Goal: Task Accomplishment & Management: Use online tool/utility

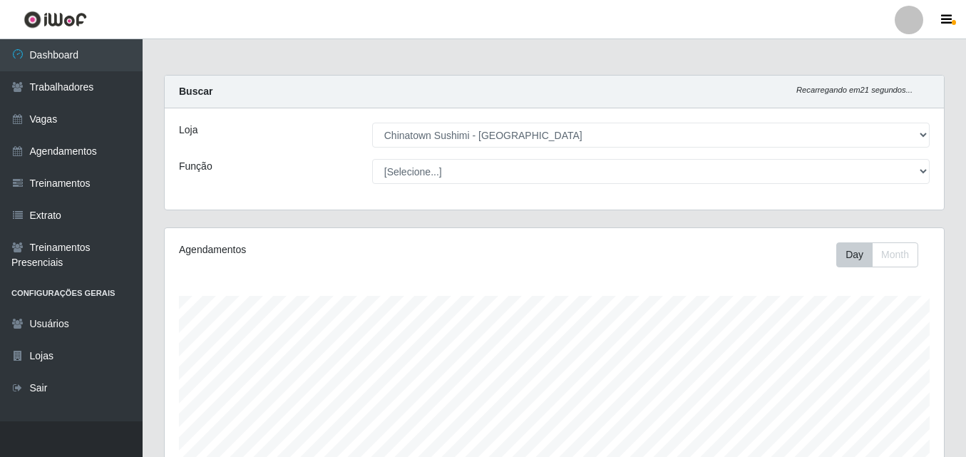
select select "357"
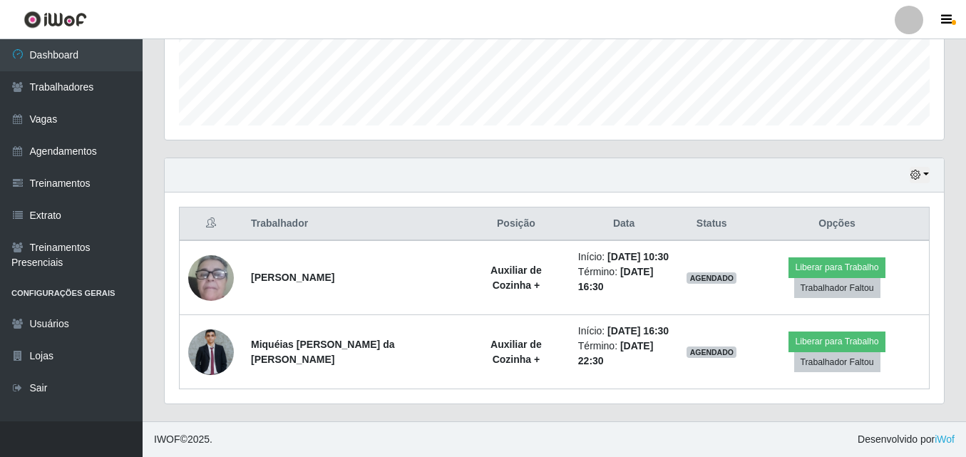
scroll to position [296, 779]
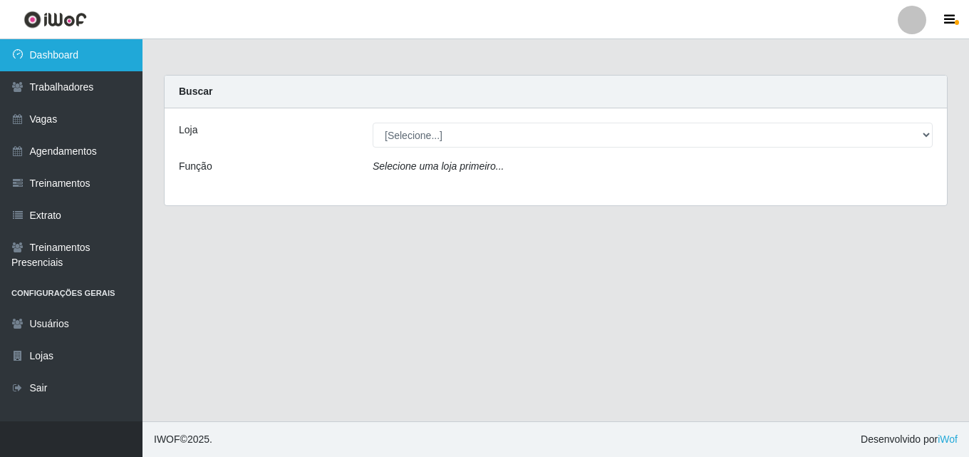
click at [64, 48] on link "Dashboard" at bounding box center [71, 55] width 143 height 32
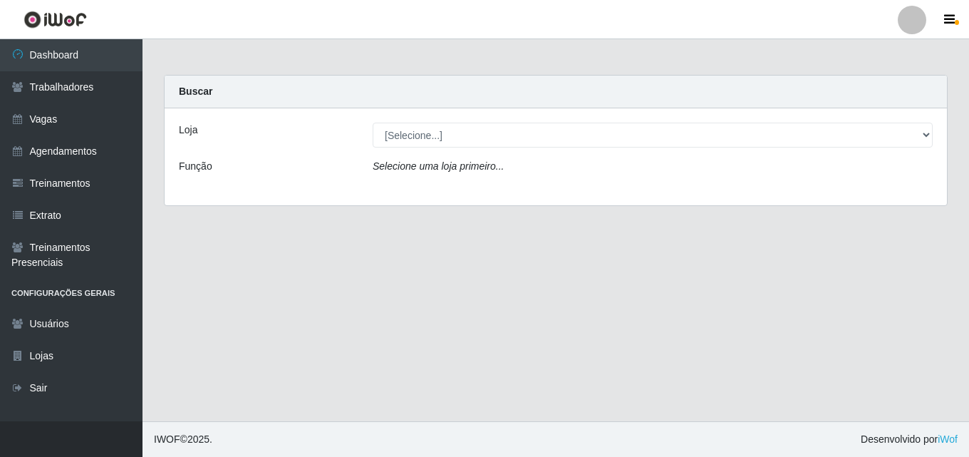
click at [200, 131] on div "Loja" at bounding box center [265, 135] width 194 height 25
click at [198, 131] on div "Loja" at bounding box center [265, 135] width 194 height 25
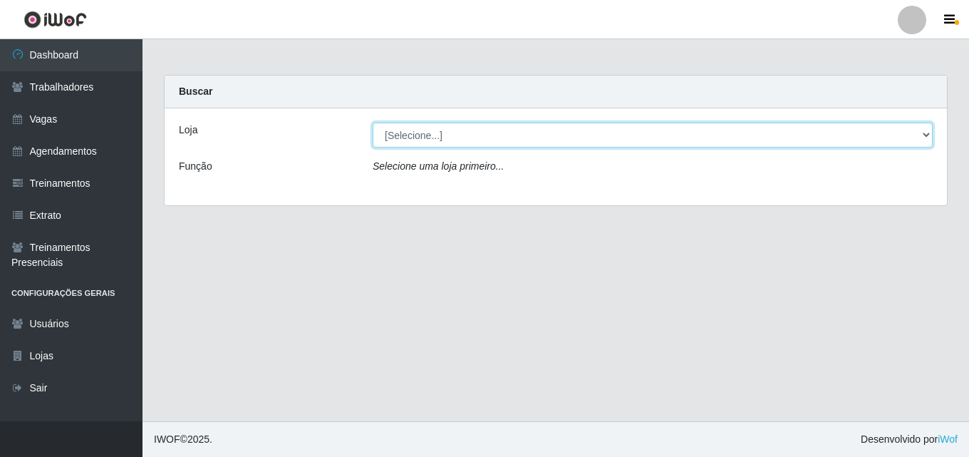
click at [420, 132] on select "[Selecione...] Chinatown Sushimi - [GEOGRAPHIC_DATA]" at bounding box center [653, 135] width 560 height 25
select select "357"
click at [373, 123] on select "[Selecione...] Chinatown Sushimi - [GEOGRAPHIC_DATA]" at bounding box center [653, 135] width 560 height 25
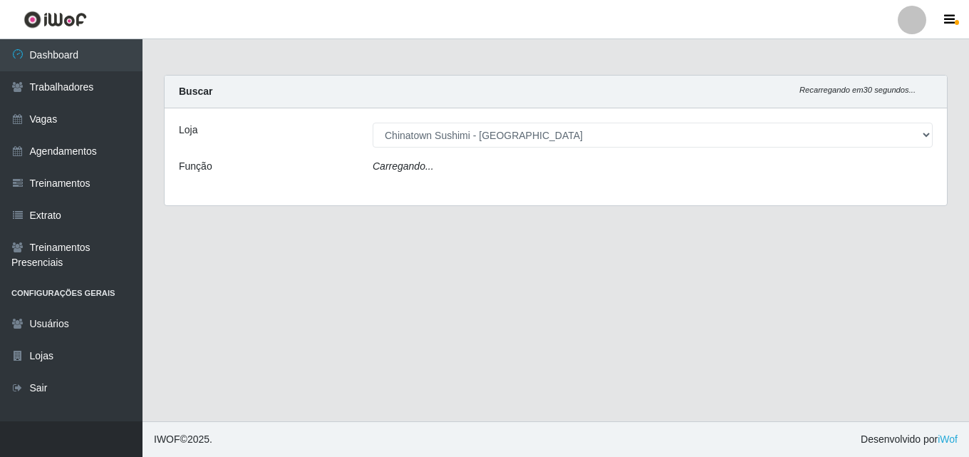
click at [407, 176] on div "Carregando..." at bounding box center [653, 169] width 582 height 21
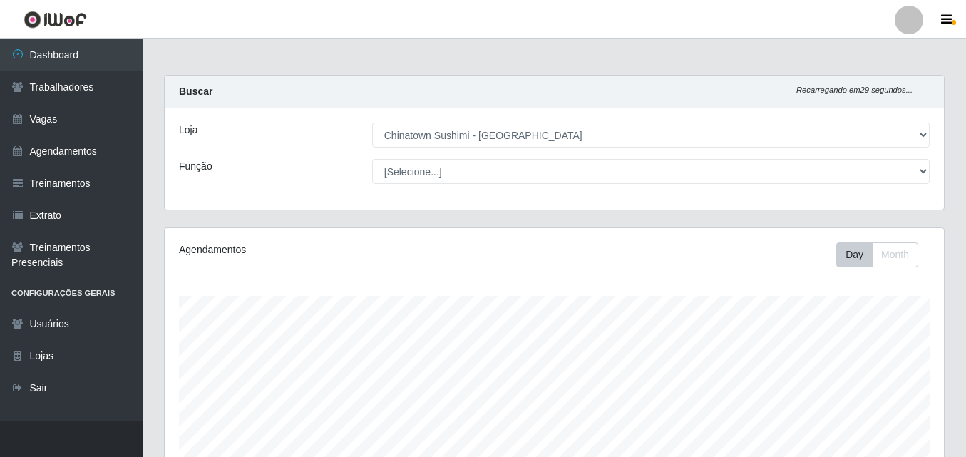
scroll to position [296, 779]
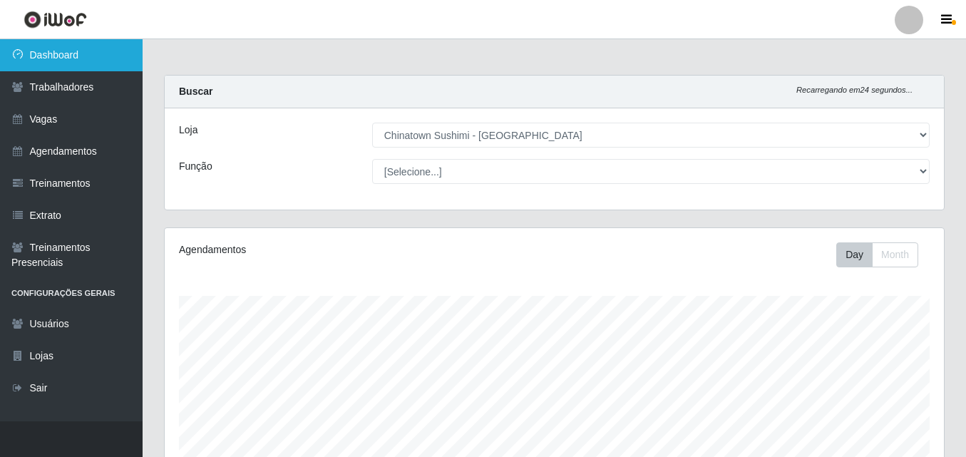
click at [63, 58] on link "Dashboard" at bounding box center [71, 55] width 143 height 32
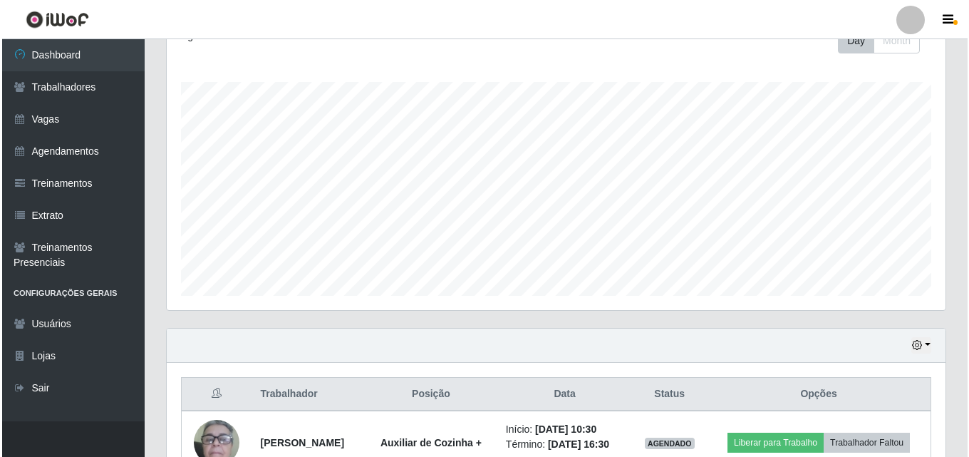
scroll to position [384, 0]
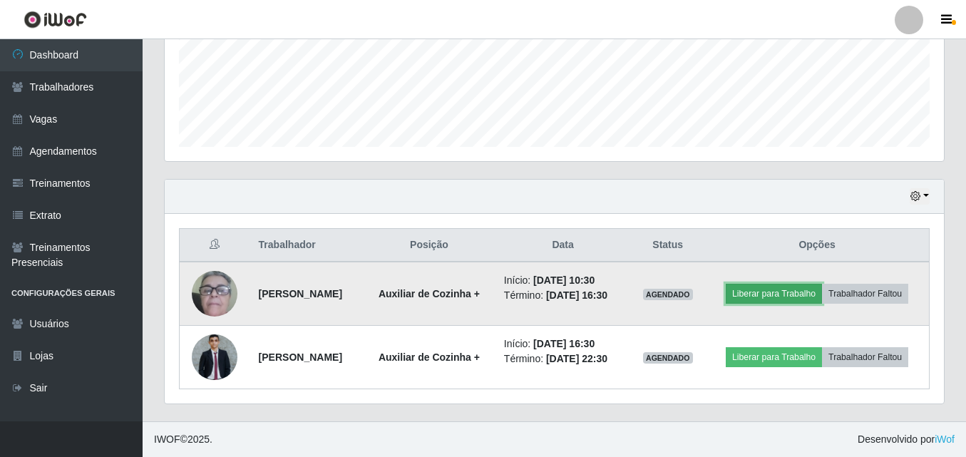
click at [822, 284] on button "Liberar para Trabalho" at bounding box center [774, 294] width 96 height 20
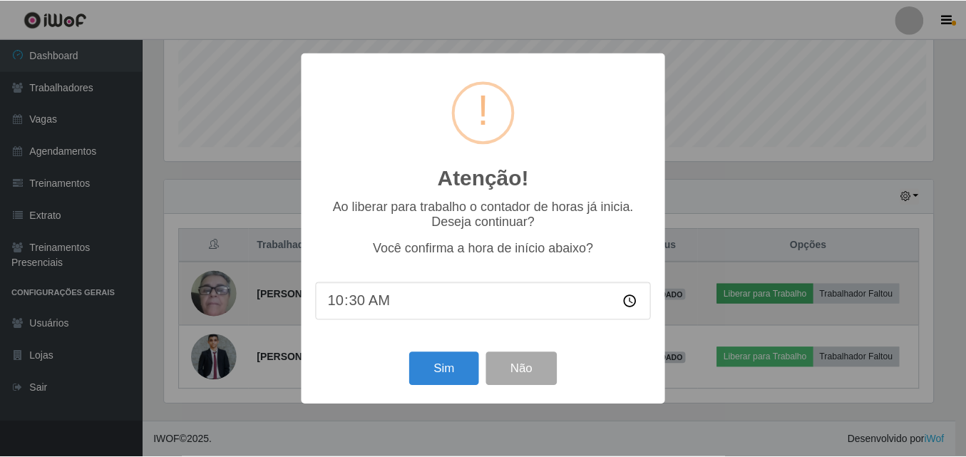
scroll to position [296, 772]
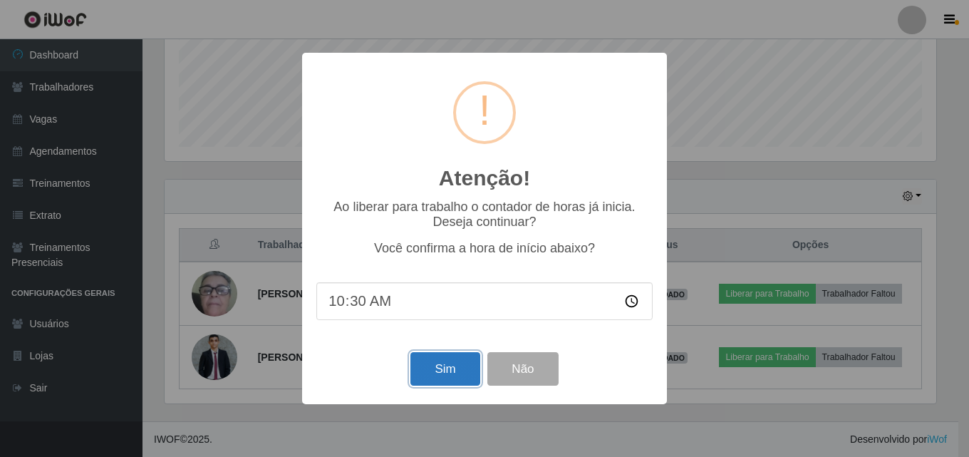
click at [447, 371] on button "Sim" at bounding box center [445, 368] width 69 height 33
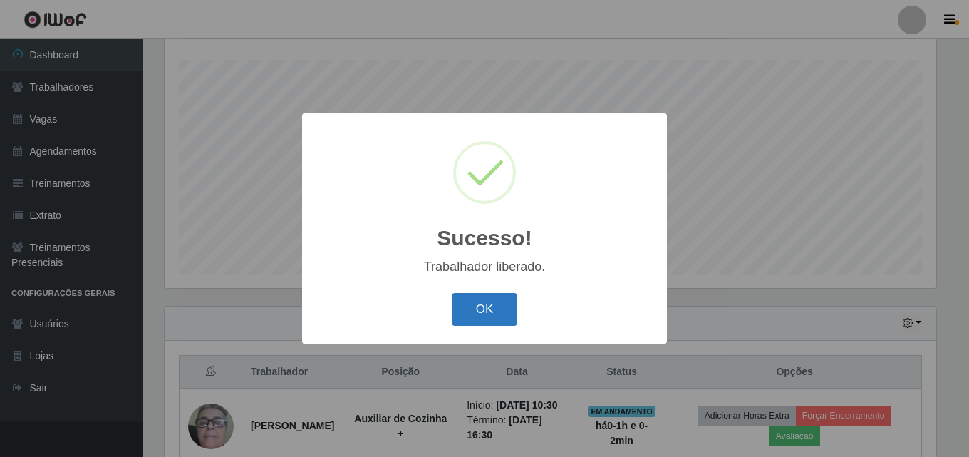
click at [487, 304] on button "OK" at bounding box center [485, 309] width 66 height 33
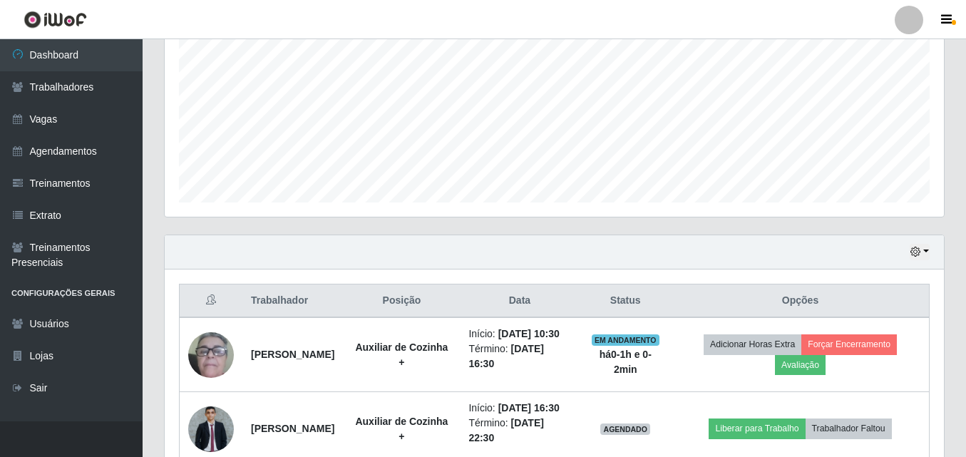
scroll to position [414, 0]
